Goal: Navigation & Orientation: Find specific page/section

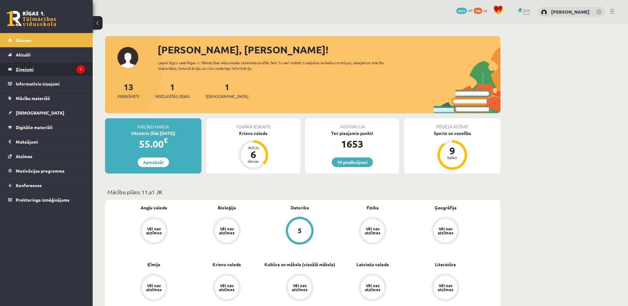
click at [27, 71] on legend "Ziņojumi 1" at bounding box center [50, 69] width 69 height 14
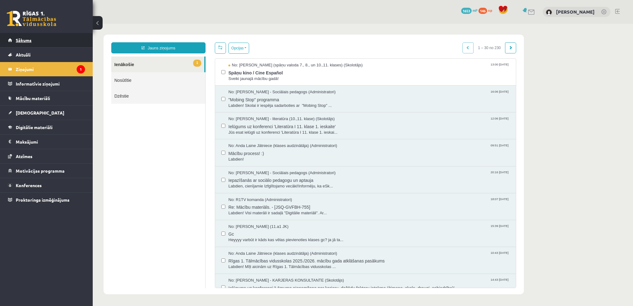
click at [27, 34] on link "Sākums" at bounding box center [46, 40] width 77 height 14
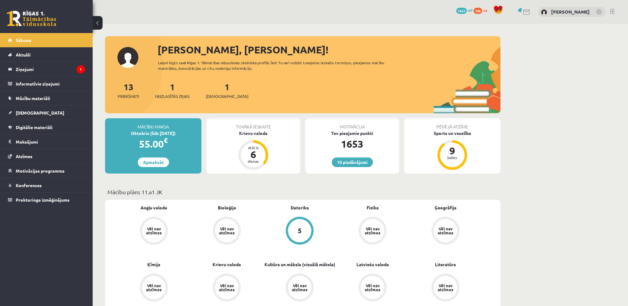
click at [614, 11] on link at bounding box center [612, 11] width 5 height 5
